Goal: Use online tool/utility: Use online tool/utility

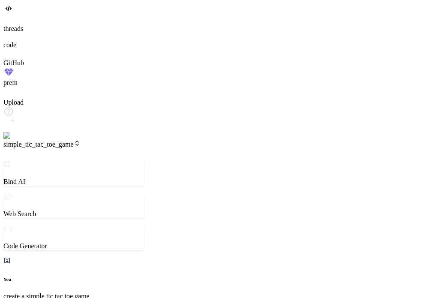
scroll to position [436, 0]
type textarea "x"
